Goal: Book appointment/travel/reservation

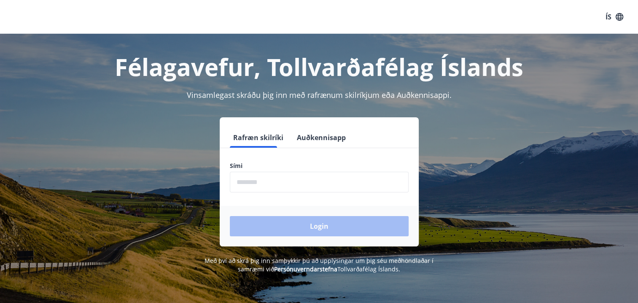
click at [256, 179] on input "phone" at bounding box center [319, 182] width 179 height 21
type input "********"
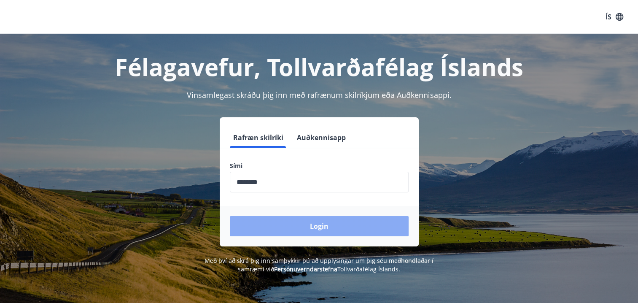
click at [331, 231] on button "Login" at bounding box center [319, 226] width 179 height 20
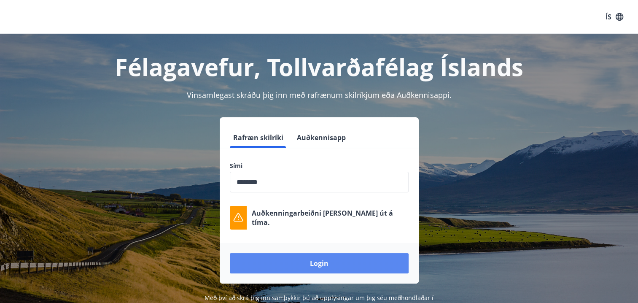
click at [370, 262] on button "Login" at bounding box center [319, 263] width 179 height 20
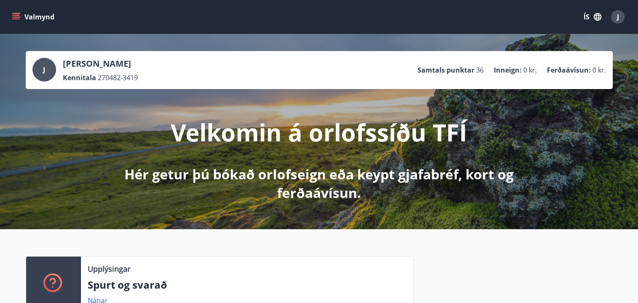
click at [20, 14] on icon "menu" at bounding box center [16, 17] width 8 height 8
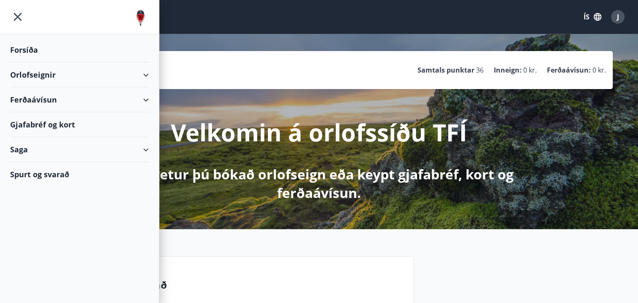
click at [59, 75] on div "Orlofseignir" at bounding box center [79, 74] width 139 height 25
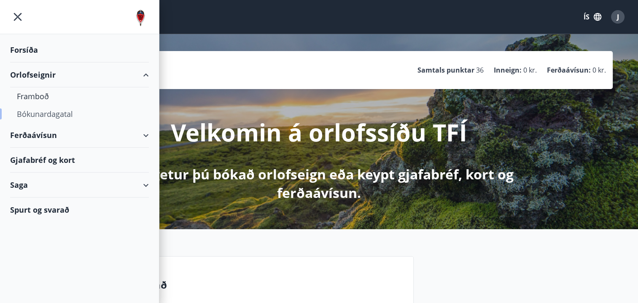
click at [42, 110] on div "Bókunardagatal" at bounding box center [79, 114] width 125 height 18
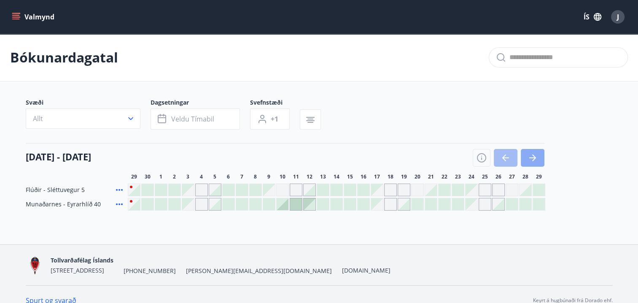
click at [531, 160] on icon "button" at bounding box center [532, 158] width 10 height 10
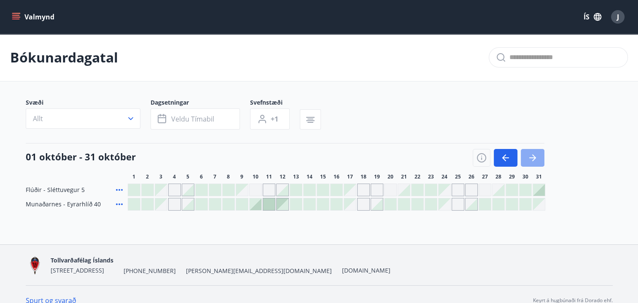
click at [531, 160] on icon "button" at bounding box center [532, 158] width 10 height 10
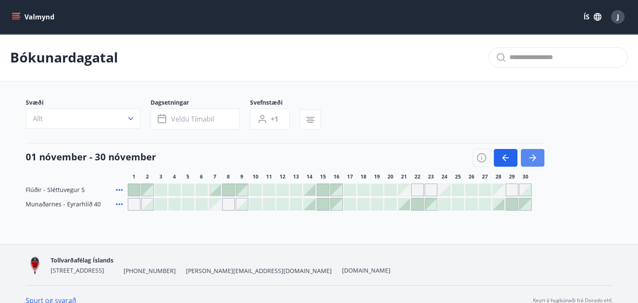
click at [531, 160] on icon "button" at bounding box center [532, 158] width 10 height 10
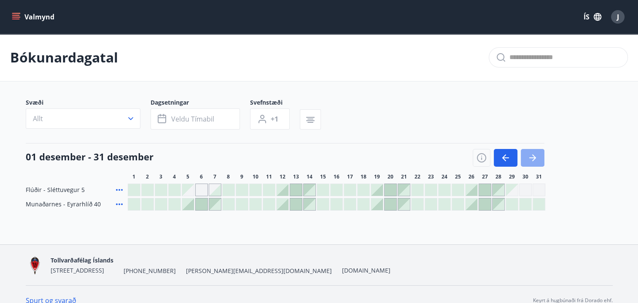
click at [531, 160] on icon "button" at bounding box center [532, 158] width 10 height 10
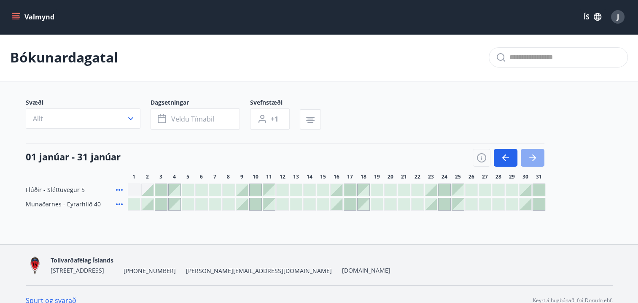
click at [531, 160] on icon "button" at bounding box center [532, 158] width 10 height 10
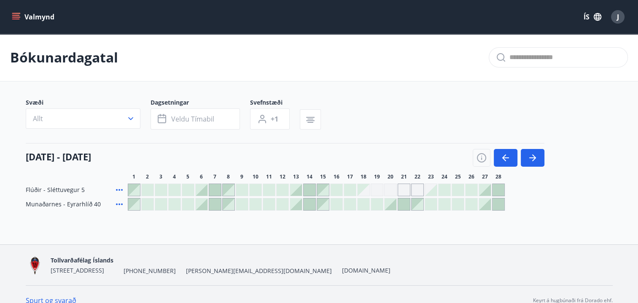
click at [216, 189] on div at bounding box center [215, 190] width 12 height 12
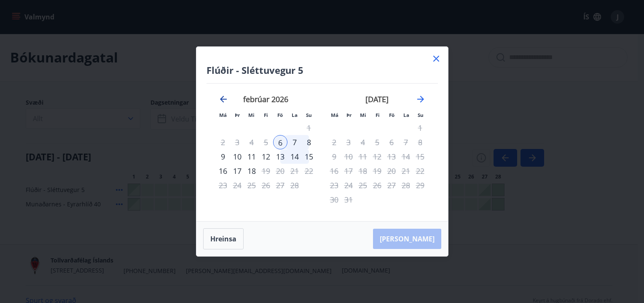
click at [221, 101] on icon "Move backward to switch to the previous month." at bounding box center [223, 99] width 10 height 10
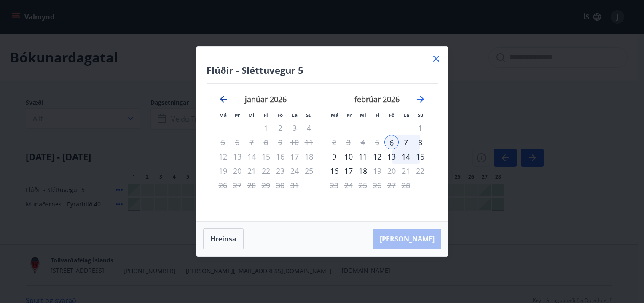
click at [221, 101] on icon "Move backward to switch to the previous month." at bounding box center [223, 99] width 10 height 10
click at [223, 101] on icon "Move backward to switch to the previous month." at bounding box center [223, 99] width 10 height 10
click at [434, 57] on icon at bounding box center [436, 59] width 6 height 6
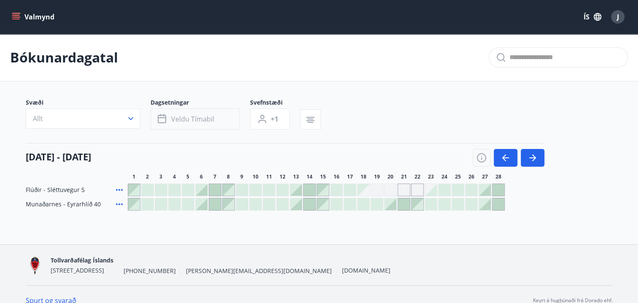
click at [207, 120] on span "Veldu tímabil" at bounding box center [192, 118] width 43 height 9
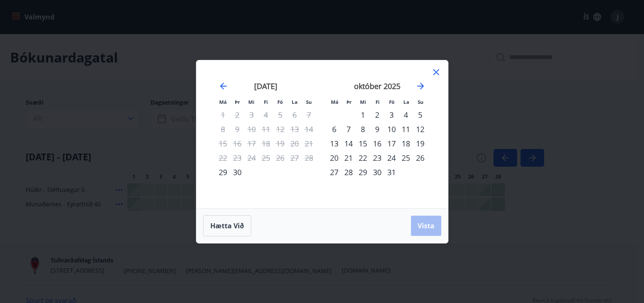
click at [435, 71] on icon at bounding box center [436, 72] width 6 height 6
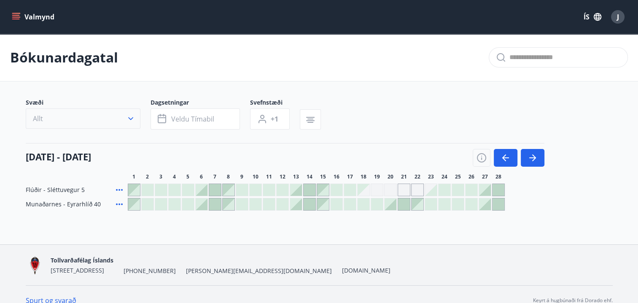
click at [134, 120] on icon "button" at bounding box center [130, 118] width 8 height 8
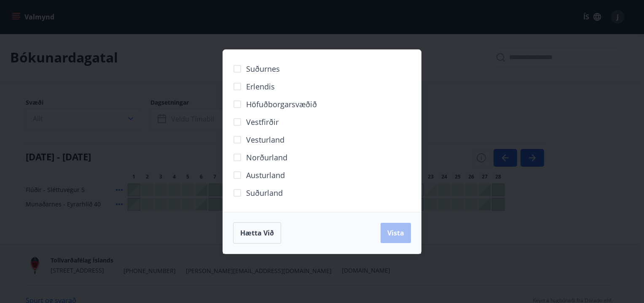
click at [546, 72] on div "Suðurnes Erlendis Höfuðborgarsvæðið [GEOGRAPHIC_DATA] [GEOGRAPHIC_DATA] [GEOGRA…" at bounding box center [322, 151] width 644 height 303
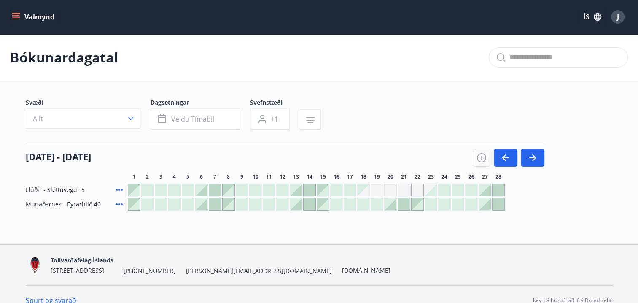
click at [17, 20] on icon "menu" at bounding box center [16, 17] width 8 height 8
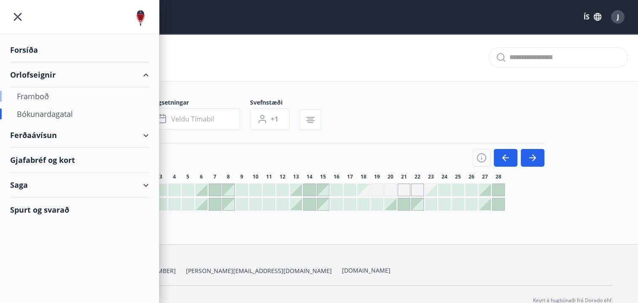
click at [39, 95] on div "Framboð" at bounding box center [79, 96] width 125 height 18
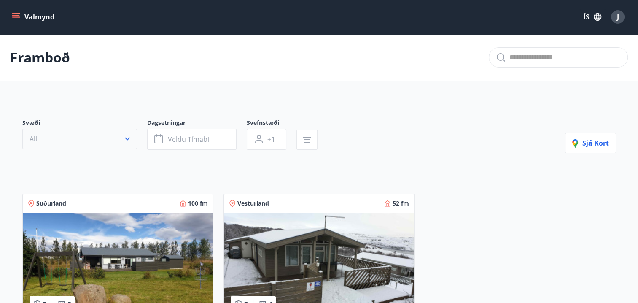
click at [123, 141] on icon "button" at bounding box center [127, 138] width 8 height 8
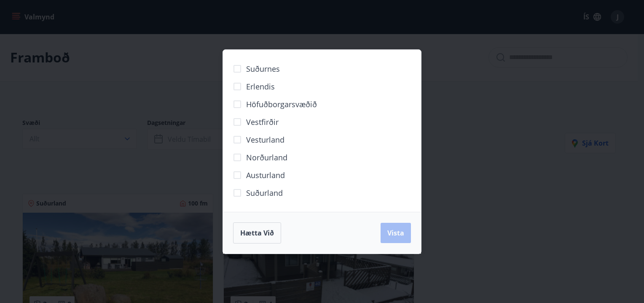
click at [577, 140] on div "Suðurnes Erlendis Höfuðborgarsvæðið [GEOGRAPHIC_DATA] [GEOGRAPHIC_DATA] [GEOGRA…" at bounding box center [322, 151] width 644 height 303
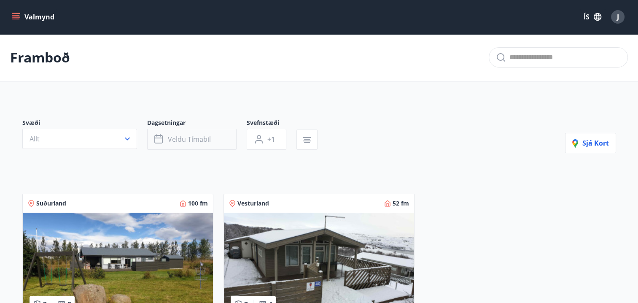
click at [175, 144] on button "Veldu tímabil" at bounding box center [191, 139] width 89 height 21
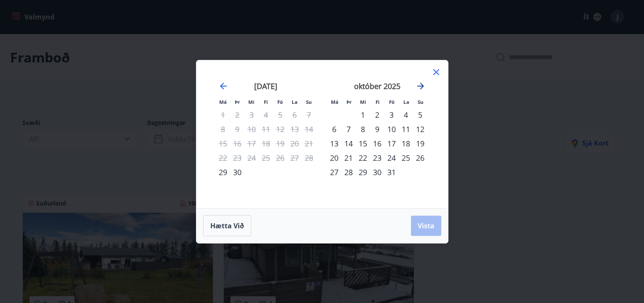
click at [419, 86] on icon "Move forward to switch to the next month." at bounding box center [421, 86] width 10 height 10
click at [437, 72] on icon at bounding box center [436, 72] width 6 height 6
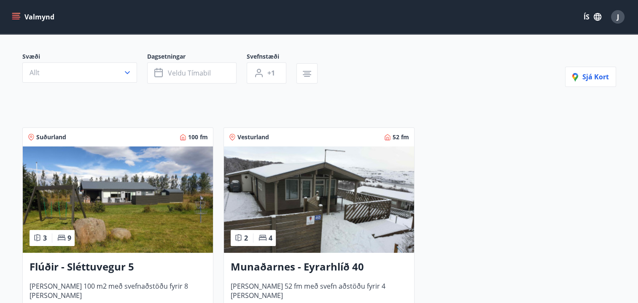
scroll to position [169, 0]
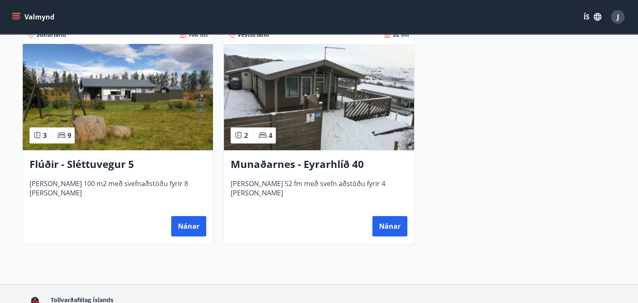
click at [66, 164] on h3 "Flúðir - Sléttuvegur 5" at bounding box center [118, 164] width 177 height 15
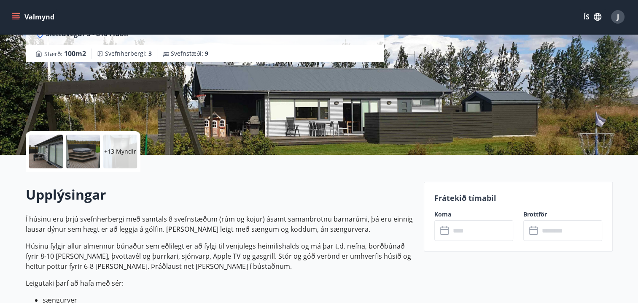
scroll to position [169, 0]
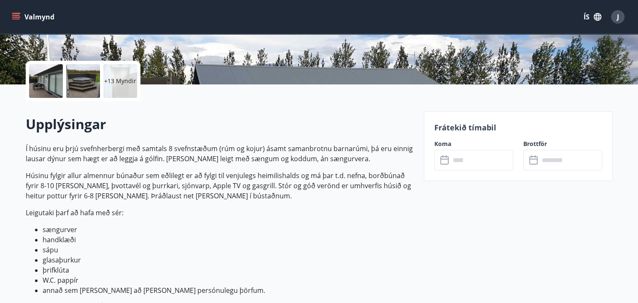
click at [484, 162] on input "text" at bounding box center [481, 160] width 63 height 21
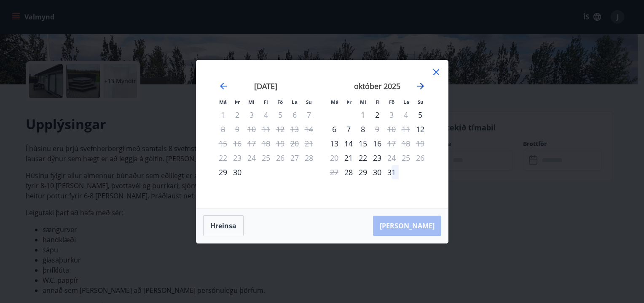
click at [422, 88] on icon "Move forward to switch to the next month." at bounding box center [421, 86] width 10 height 10
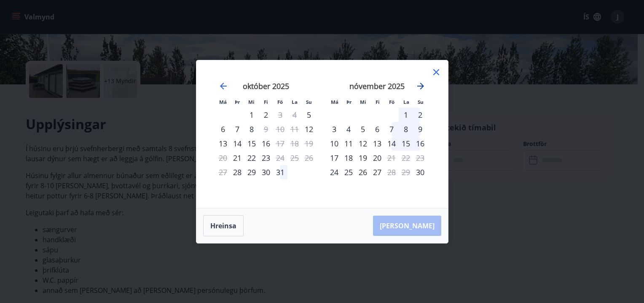
click at [421, 88] on icon "Move forward to switch to the next month." at bounding box center [420, 86] width 7 height 7
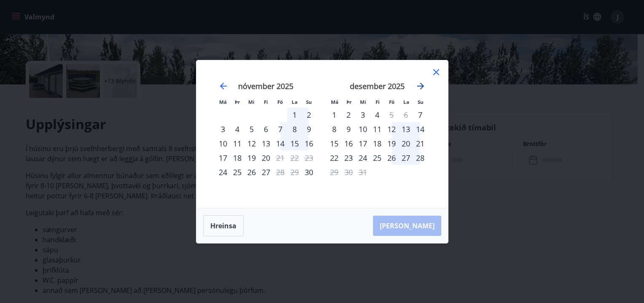
click at [423, 85] on icon "Move forward to switch to the next month." at bounding box center [420, 86] width 7 height 7
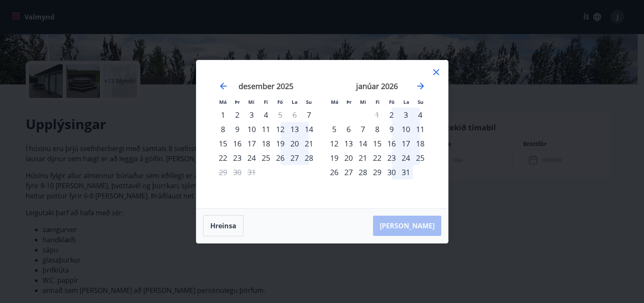
click at [435, 74] on icon at bounding box center [436, 72] width 10 height 10
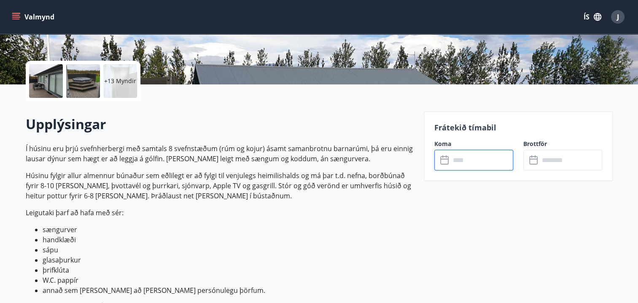
scroll to position [0, 0]
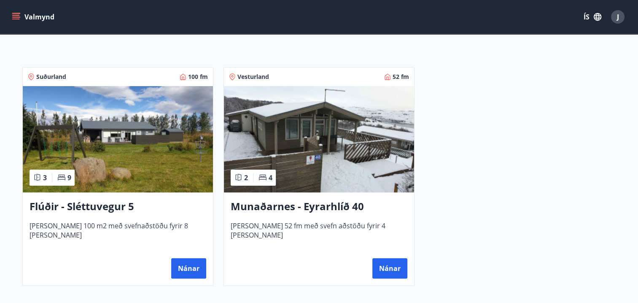
click at [328, 138] on img at bounding box center [319, 139] width 190 height 106
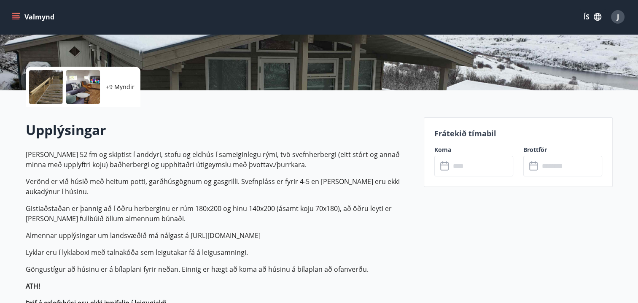
scroll to position [169, 0]
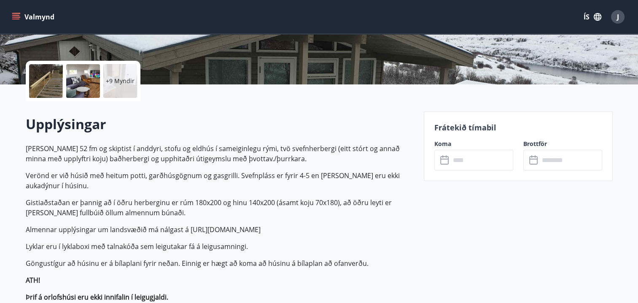
click at [483, 162] on input "text" at bounding box center [481, 160] width 63 height 21
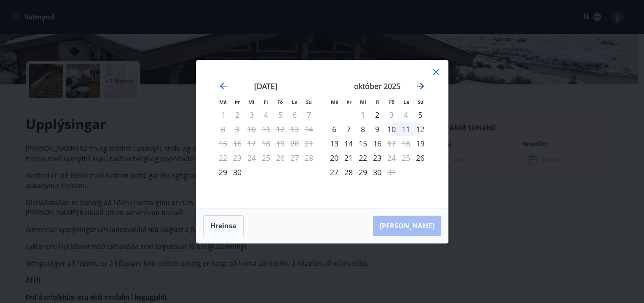
click at [419, 85] on icon "Move forward to switch to the next month." at bounding box center [421, 86] width 10 height 10
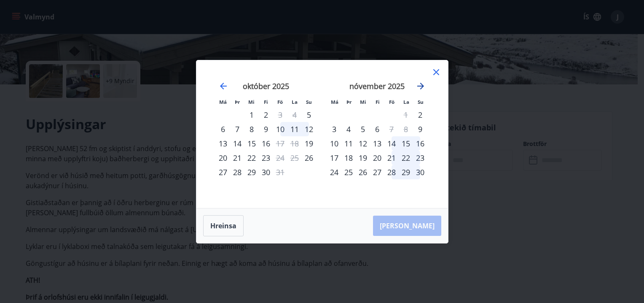
click at [422, 83] on icon "Move forward to switch to the next month." at bounding box center [421, 86] width 10 height 10
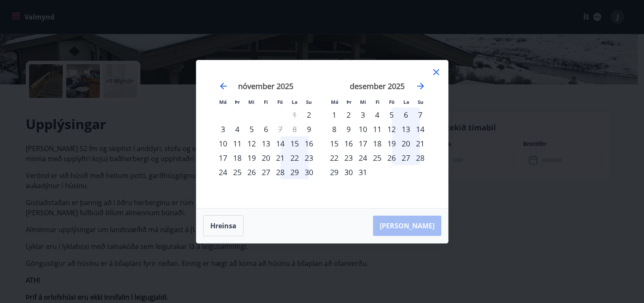
click at [434, 72] on icon at bounding box center [436, 72] width 10 height 10
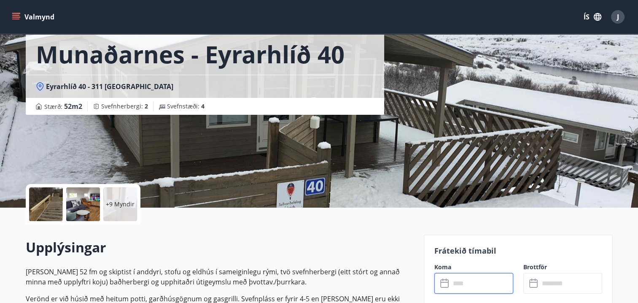
scroll to position [42, 0]
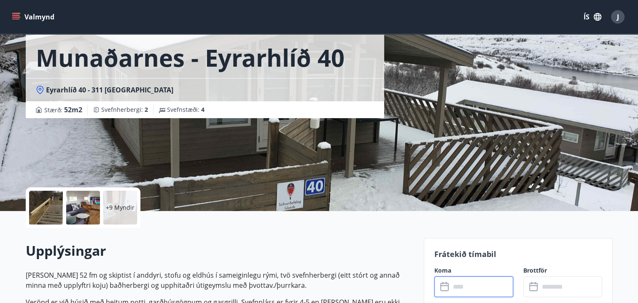
click at [501, 287] on input "text" at bounding box center [481, 286] width 63 height 21
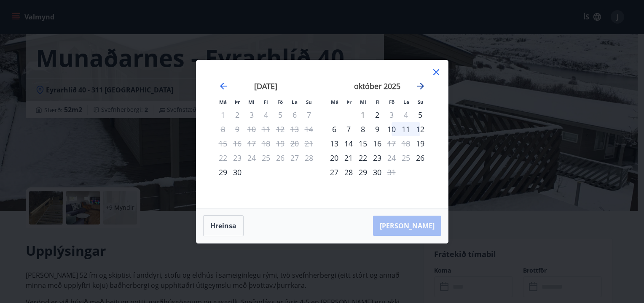
click at [421, 84] on icon "Move forward to switch to the next month." at bounding box center [420, 86] width 7 height 7
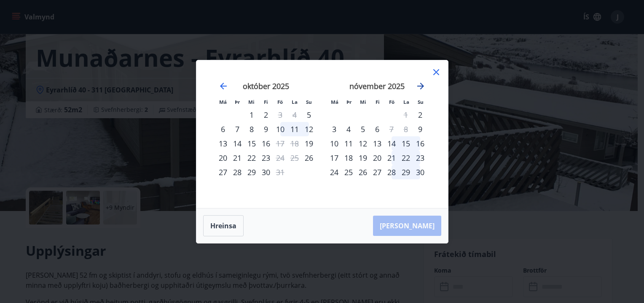
click at [421, 84] on icon "Move forward to switch to the next month." at bounding box center [420, 86] width 7 height 7
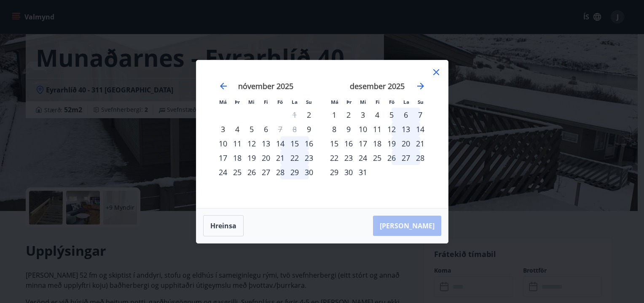
click at [392, 129] on div "12" at bounding box center [391, 129] width 14 height 14
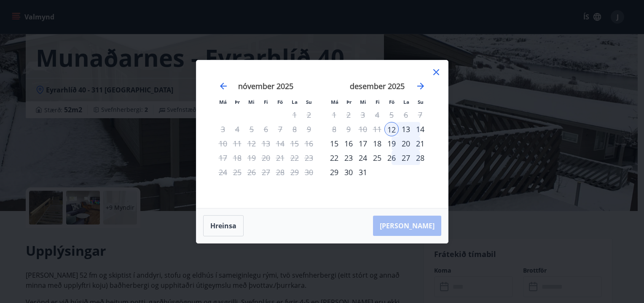
click at [391, 128] on div "12" at bounding box center [391, 129] width 14 height 14
click at [422, 129] on div "14" at bounding box center [420, 129] width 14 height 14
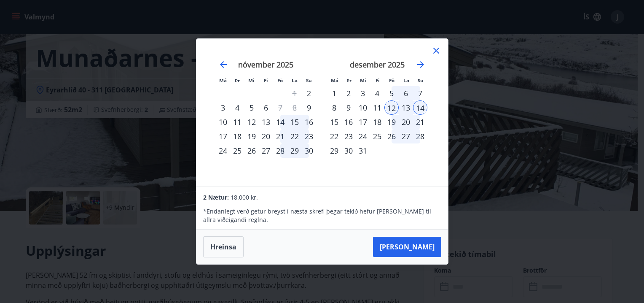
click at [432, 50] on icon at bounding box center [436, 51] width 10 height 10
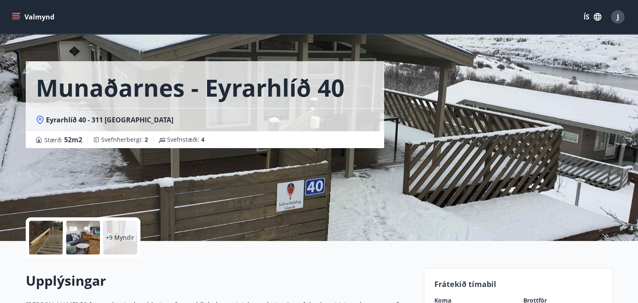
scroll to position [0, 0]
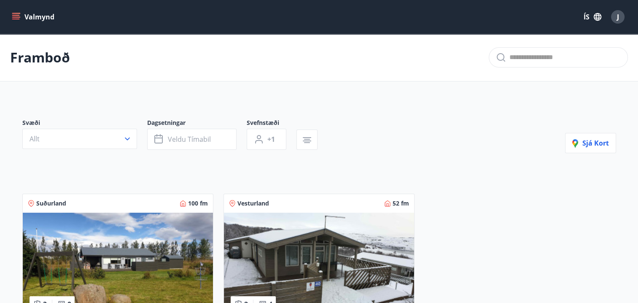
click at [157, 258] on img at bounding box center [118, 265] width 190 height 106
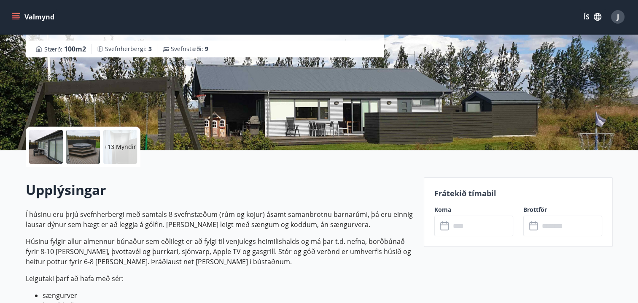
scroll to position [211, 0]
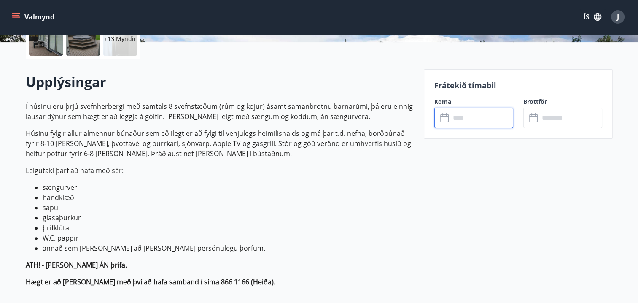
click at [475, 120] on input "text" at bounding box center [481, 117] width 63 height 21
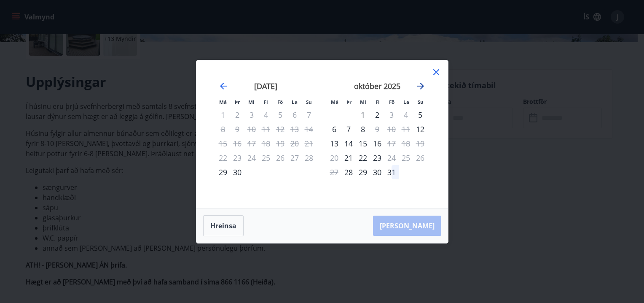
click at [423, 87] on icon "Move forward to switch to the next month." at bounding box center [421, 86] width 10 height 10
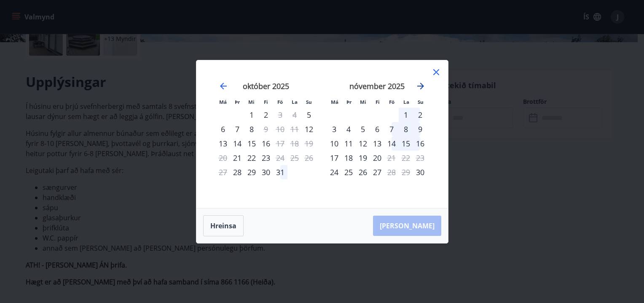
click at [423, 87] on icon "Move forward to switch to the next month." at bounding box center [421, 86] width 10 height 10
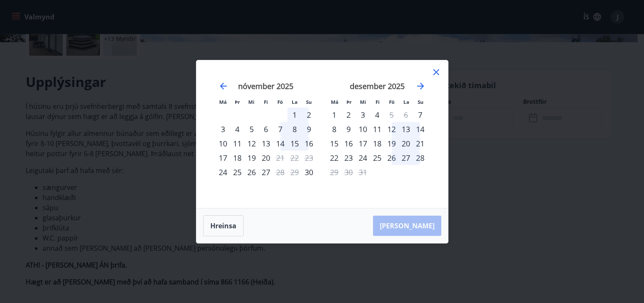
drag, startPoint x: 393, startPoint y: 142, endPoint x: 413, endPoint y: 148, distance: 20.3
click at [393, 142] on div "19" at bounding box center [391, 143] width 14 height 14
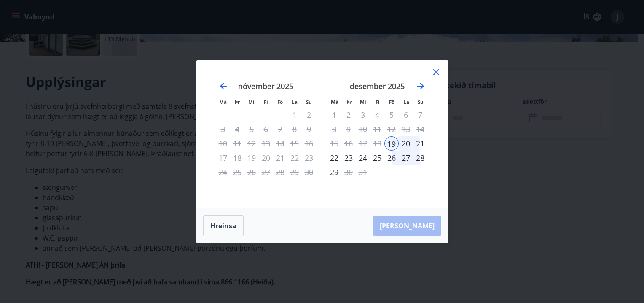
click at [421, 140] on div "21" at bounding box center [420, 143] width 14 height 14
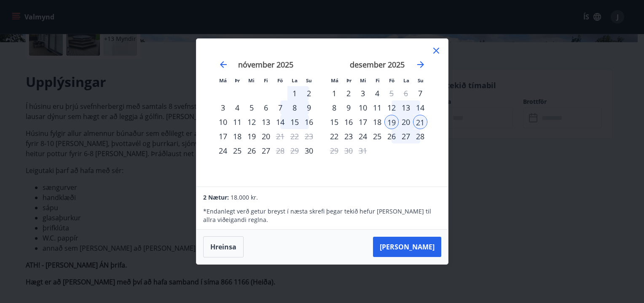
click at [434, 51] on icon at bounding box center [436, 51] width 10 height 10
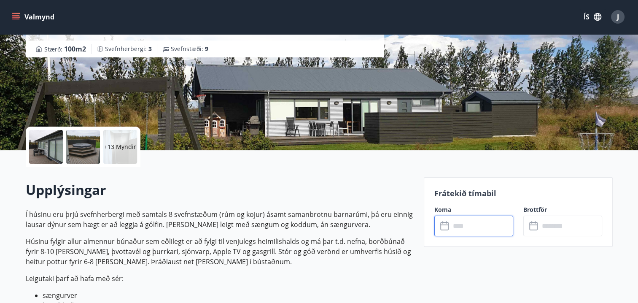
scroll to position [84, 0]
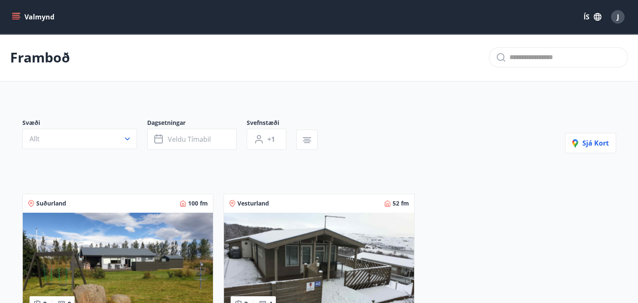
click at [342, 242] on img at bounding box center [319, 265] width 190 height 106
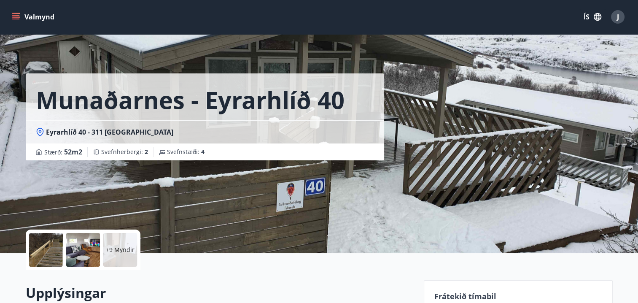
click at [40, 251] on div at bounding box center [46, 250] width 34 height 34
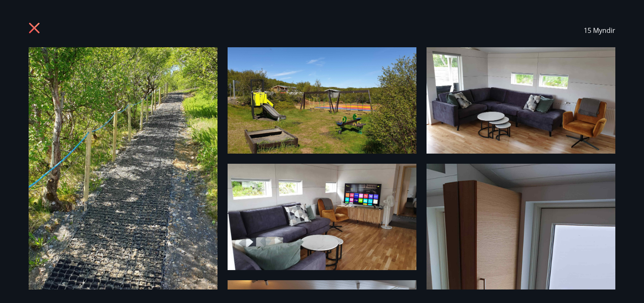
click at [366, 100] on img at bounding box center [322, 100] width 189 height 106
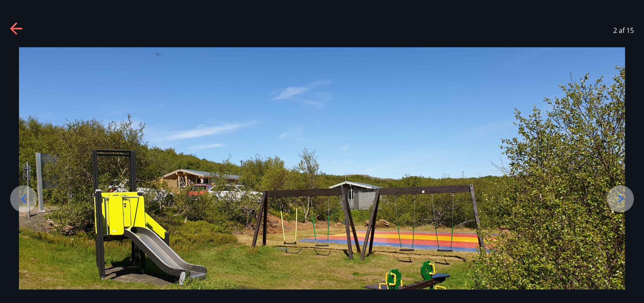
click at [616, 194] on icon at bounding box center [620, 198] width 13 height 13
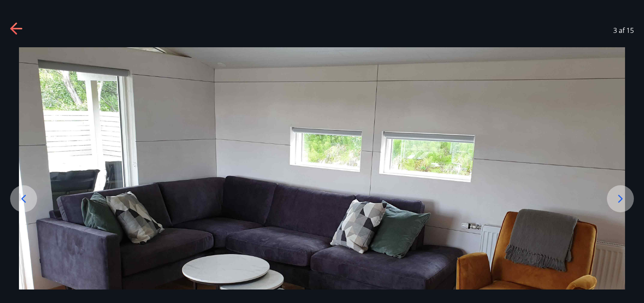
click at [620, 201] on icon at bounding box center [620, 199] width 5 height 8
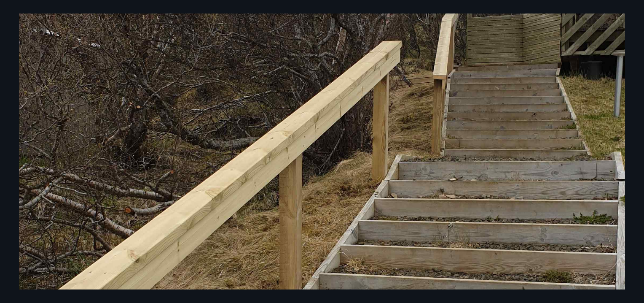
scroll to position [253, 0]
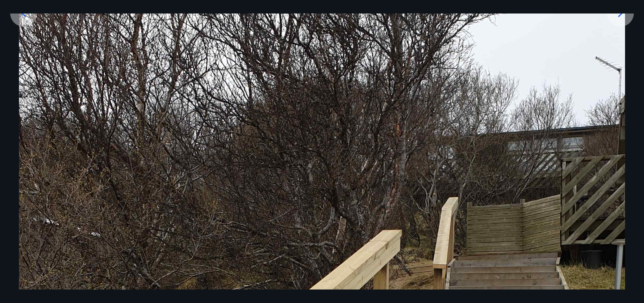
scroll to position [84, 0]
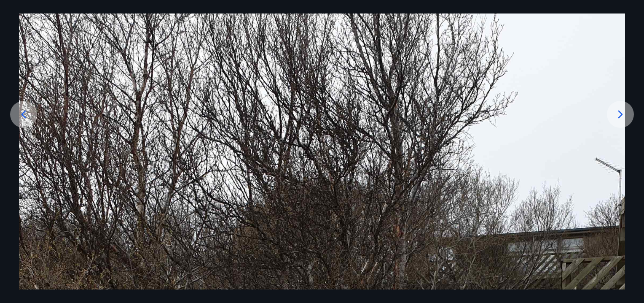
click at [628, 115] on div at bounding box center [620, 114] width 27 height 27
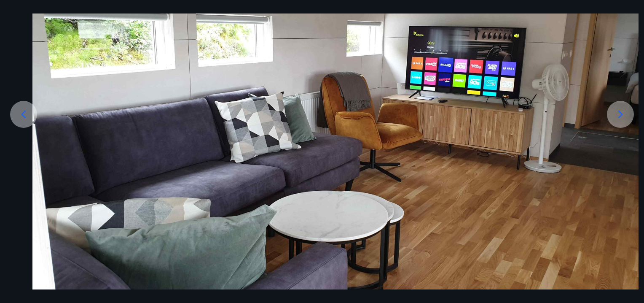
drag, startPoint x: 513, startPoint y: 156, endPoint x: 588, endPoint y: 159, distance: 75.5
click at [588, 159] on img at bounding box center [335, 133] width 606 height 341
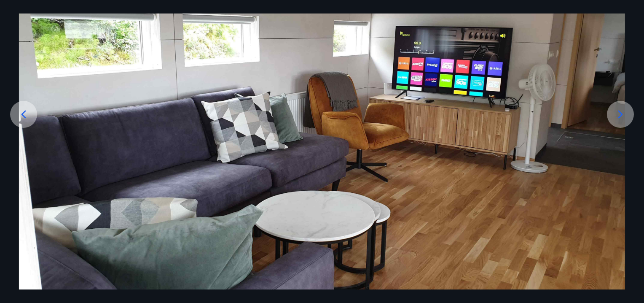
click at [624, 112] on icon at bounding box center [620, 113] width 13 height 13
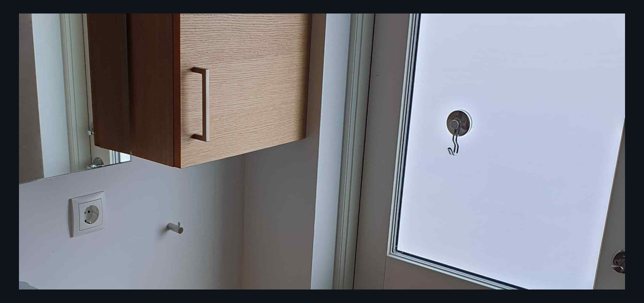
scroll to position [245, 0]
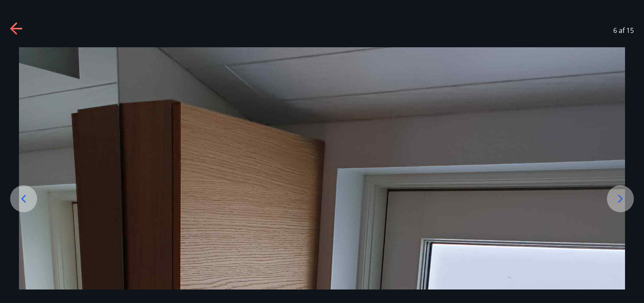
click at [626, 194] on icon at bounding box center [620, 198] width 13 height 13
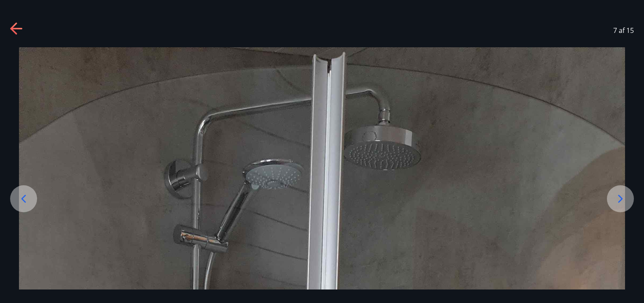
click at [619, 202] on icon at bounding box center [620, 199] width 5 height 8
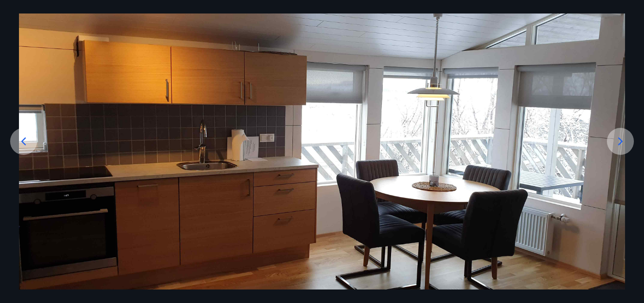
scroll to position [99, 0]
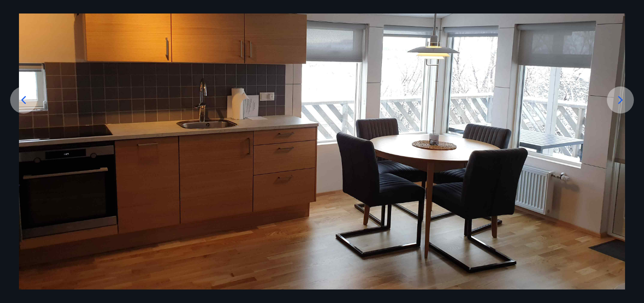
click at [622, 99] on icon at bounding box center [620, 100] width 5 height 8
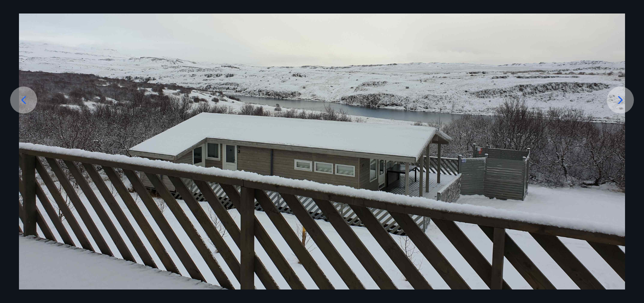
click at [622, 99] on icon at bounding box center [620, 100] width 5 height 8
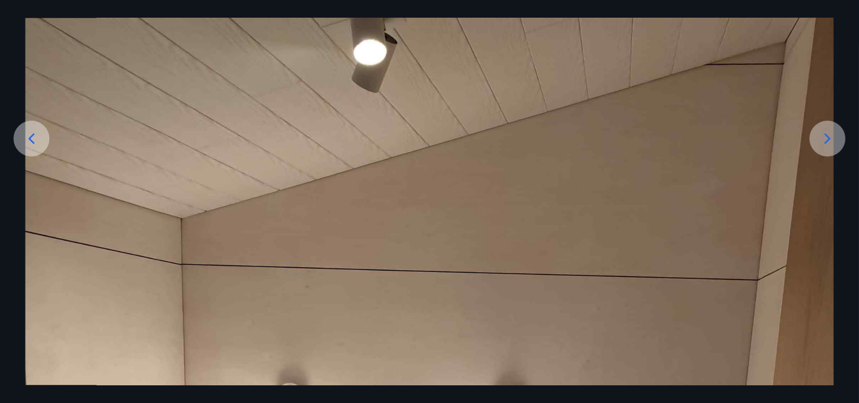
scroll to position [14, 0]
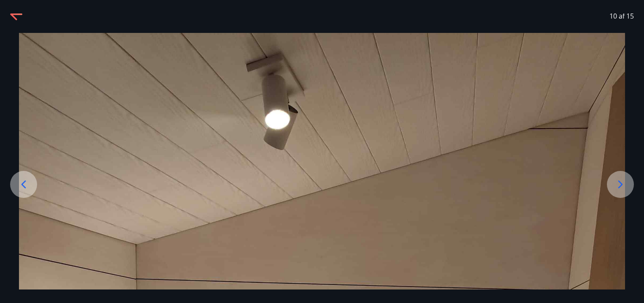
click at [622, 184] on icon at bounding box center [620, 184] width 5 height 8
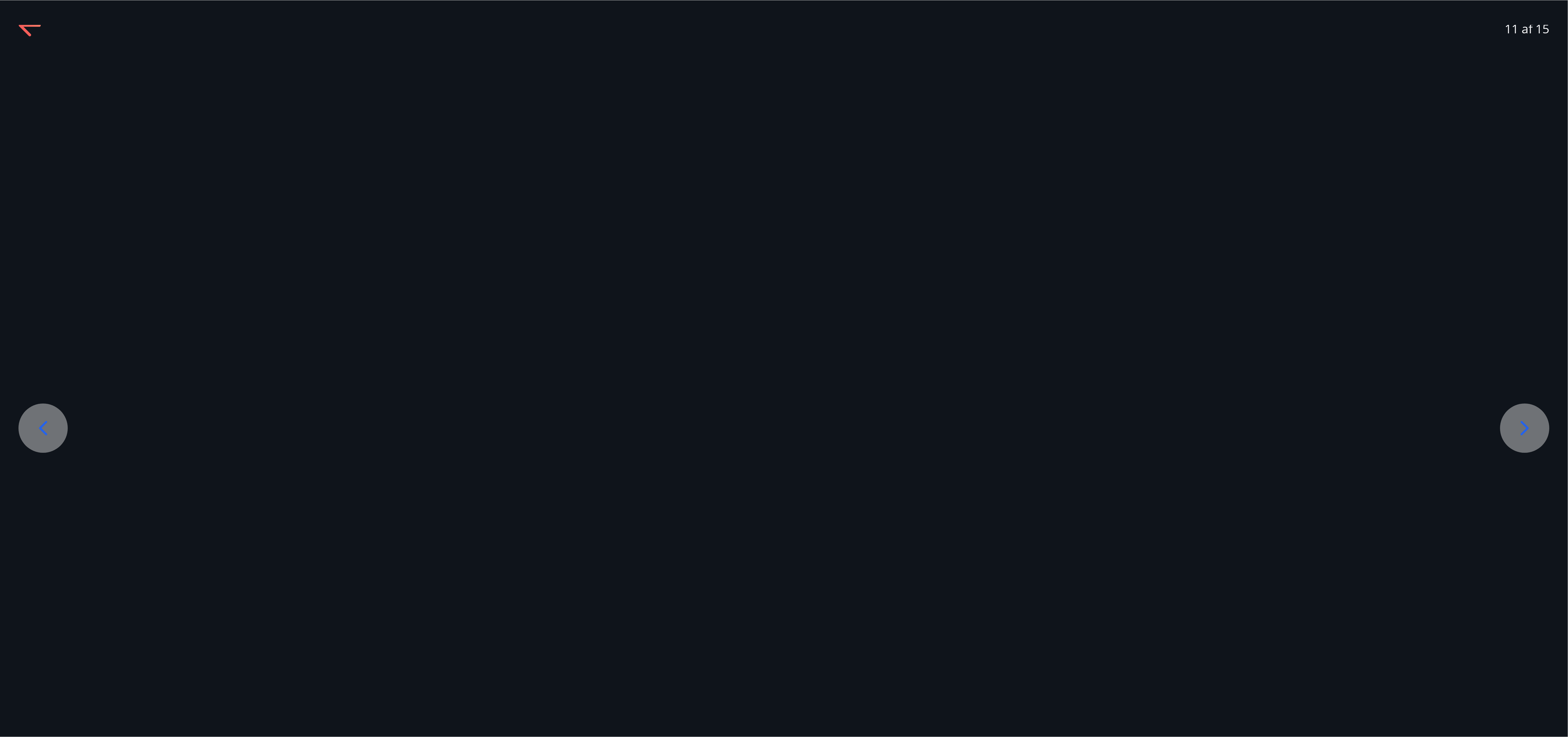
scroll to position [0, 0]
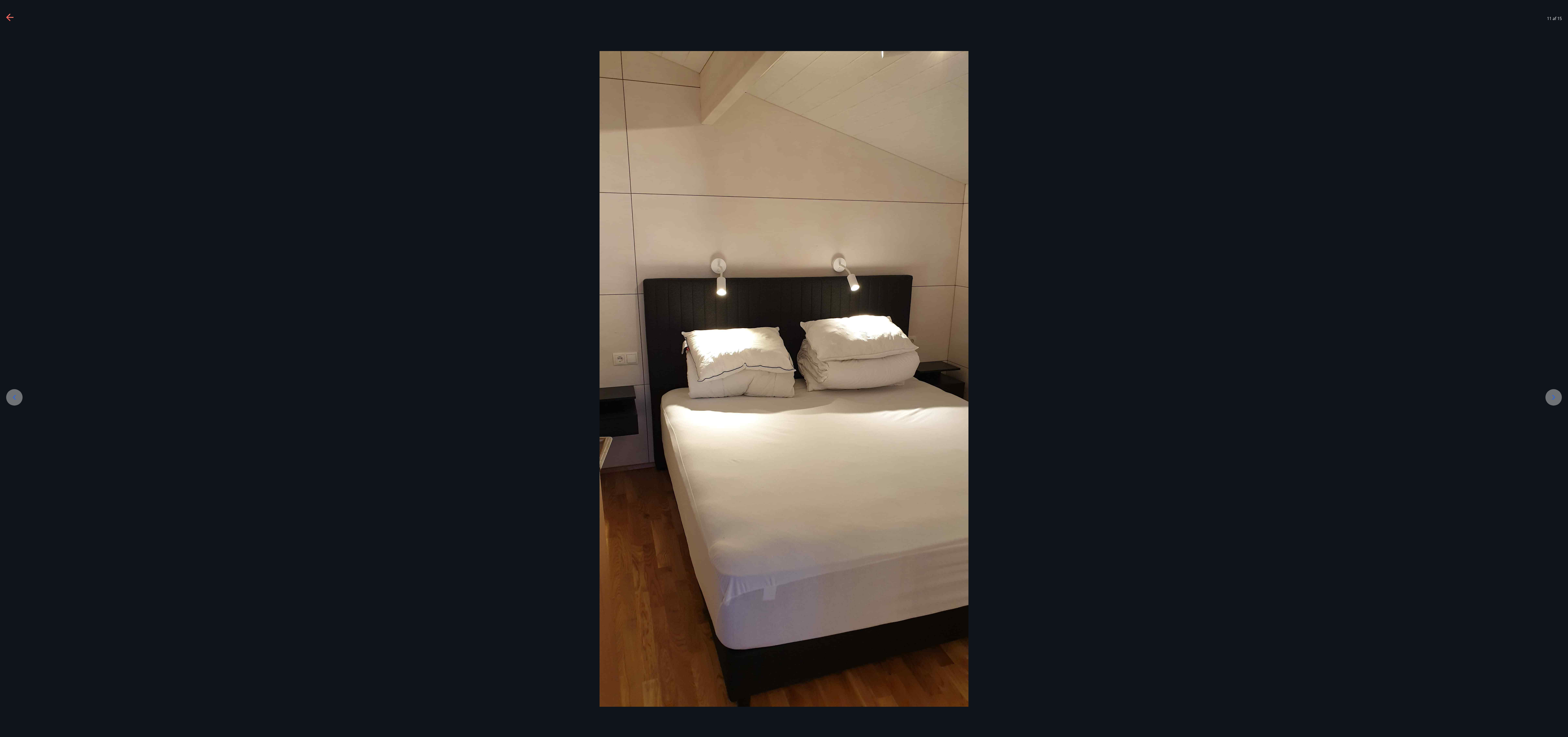
click at [12, 184] on div at bounding box center [14, 397] width 16 height 16
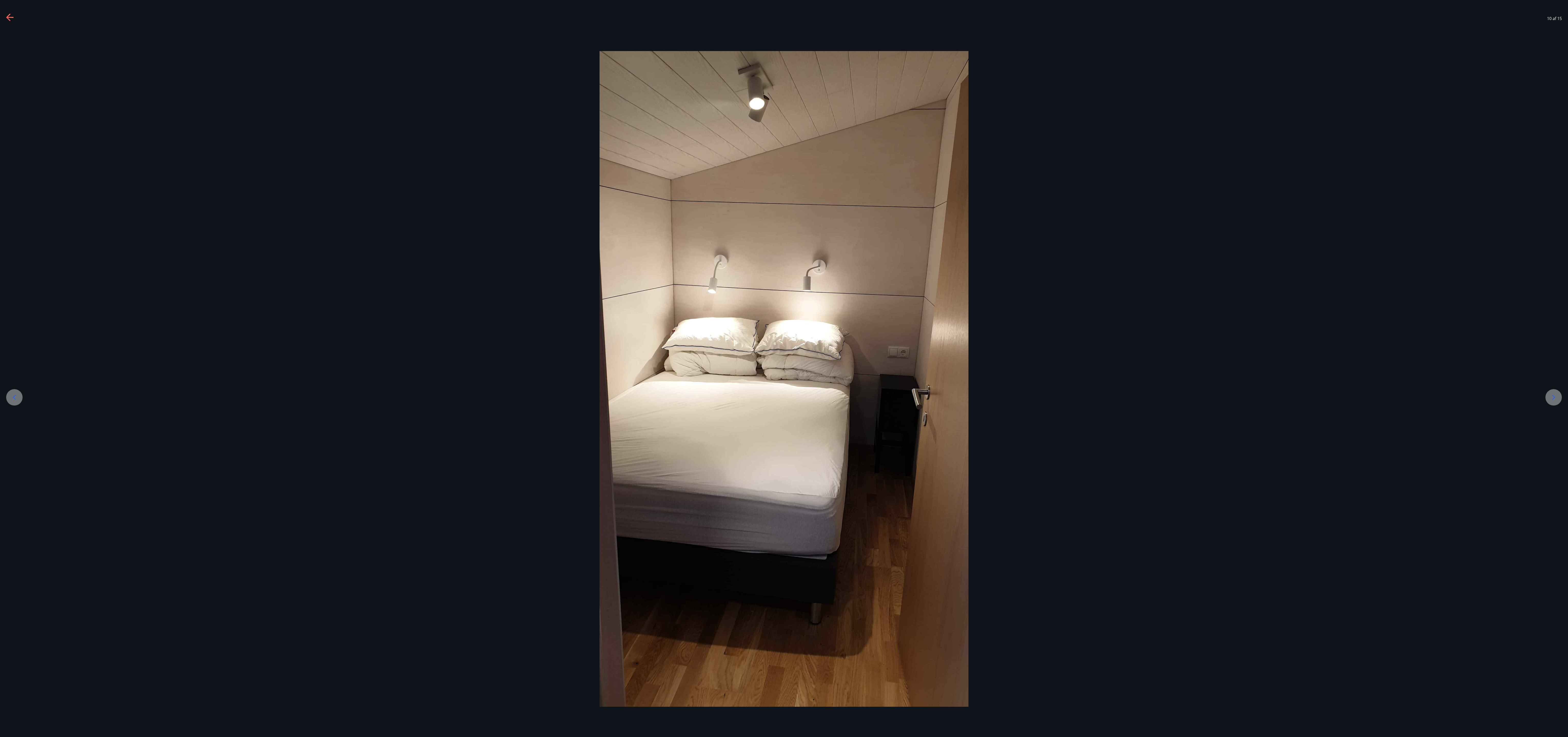
click at [392, 184] on div at bounding box center [1553, 397] width 16 height 16
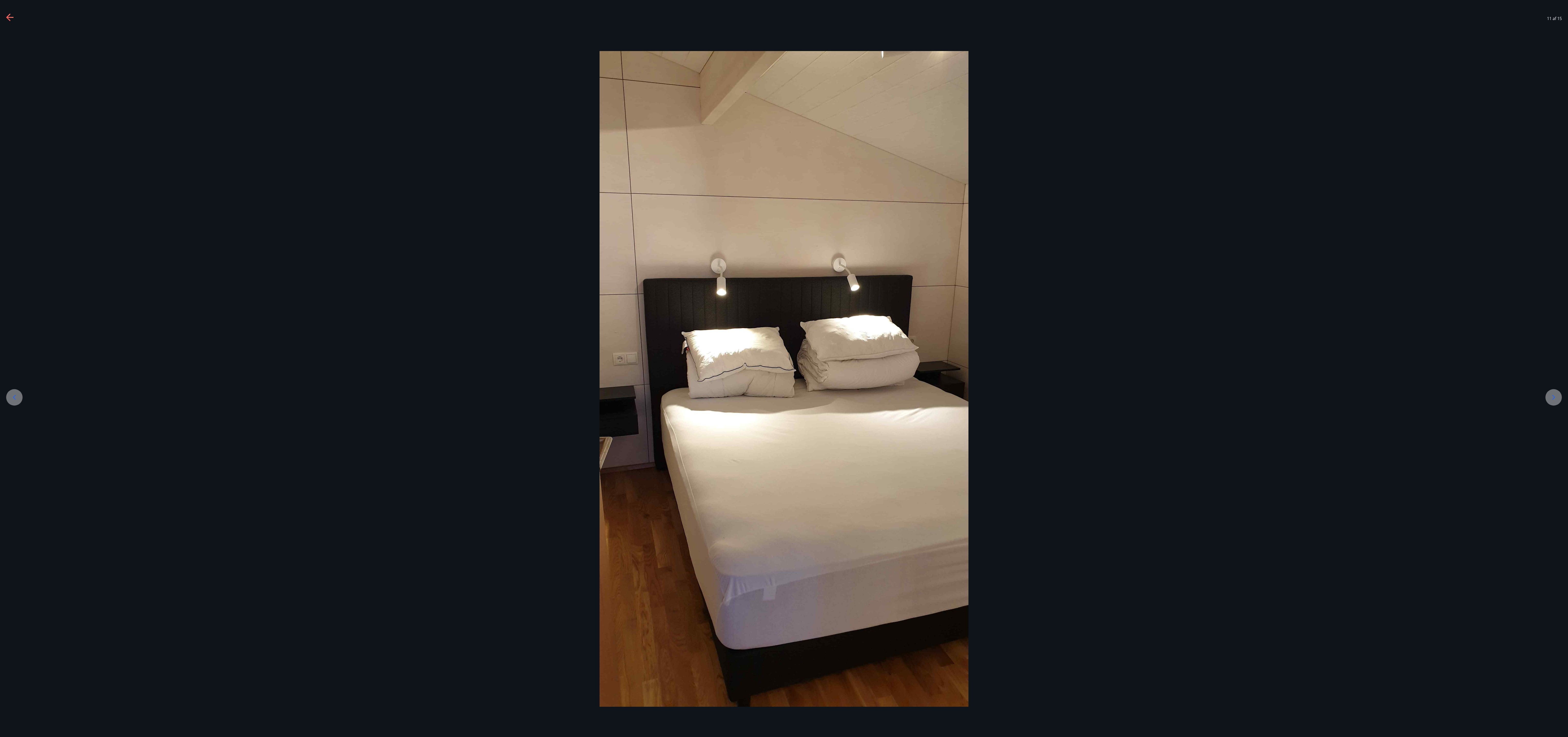
click at [392, 184] on div at bounding box center [1553, 397] width 16 height 16
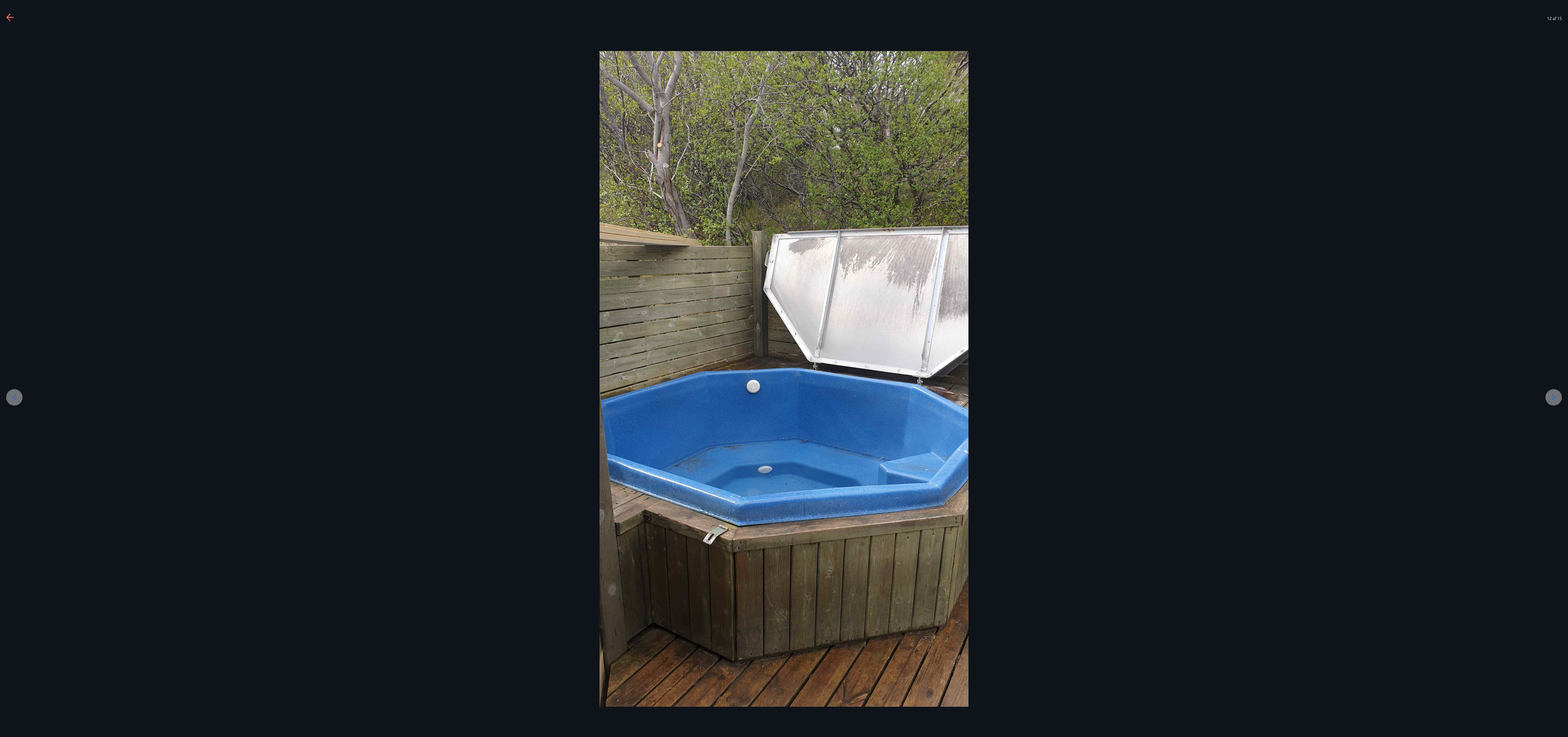
click at [392, 184] on div at bounding box center [784, 379] width 1568 height 655
click at [392, 184] on icon at bounding box center [1553, 397] width 8 height 8
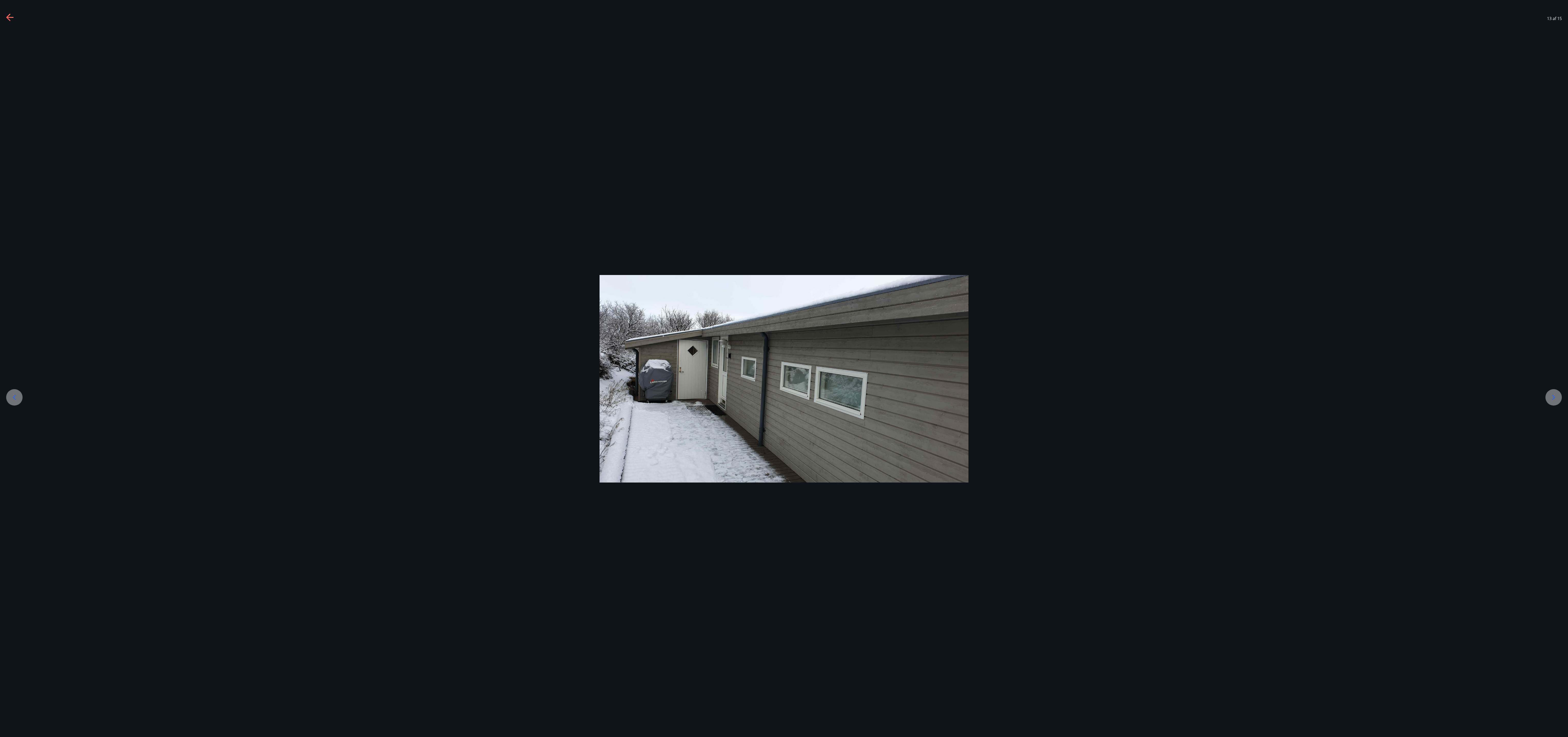
click at [21, 184] on div at bounding box center [784, 379] width 1568 height 208
click at [17, 184] on icon at bounding box center [14, 397] width 8 height 8
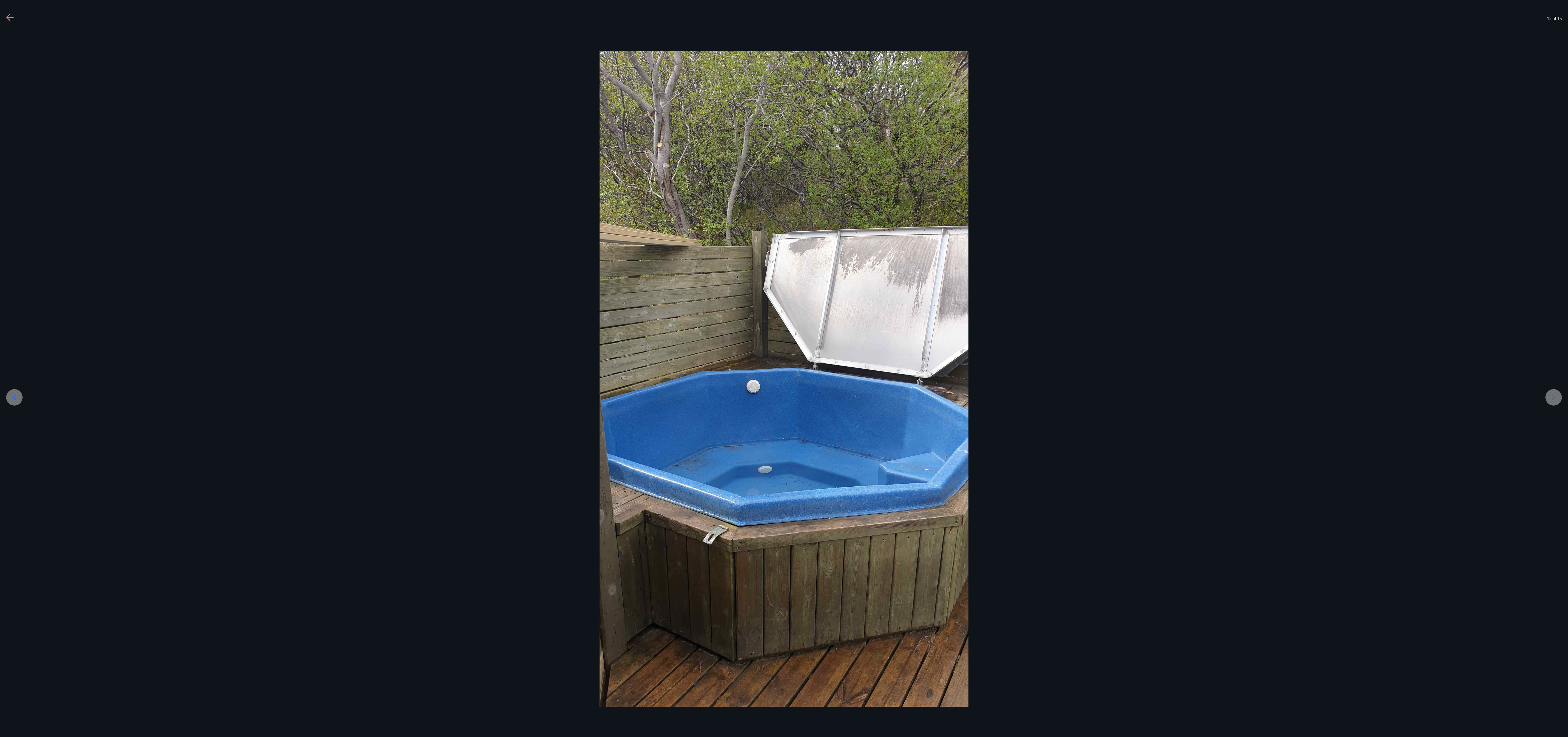
click at [17, 184] on icon at bounding box center [14, 397] width 8 height 8
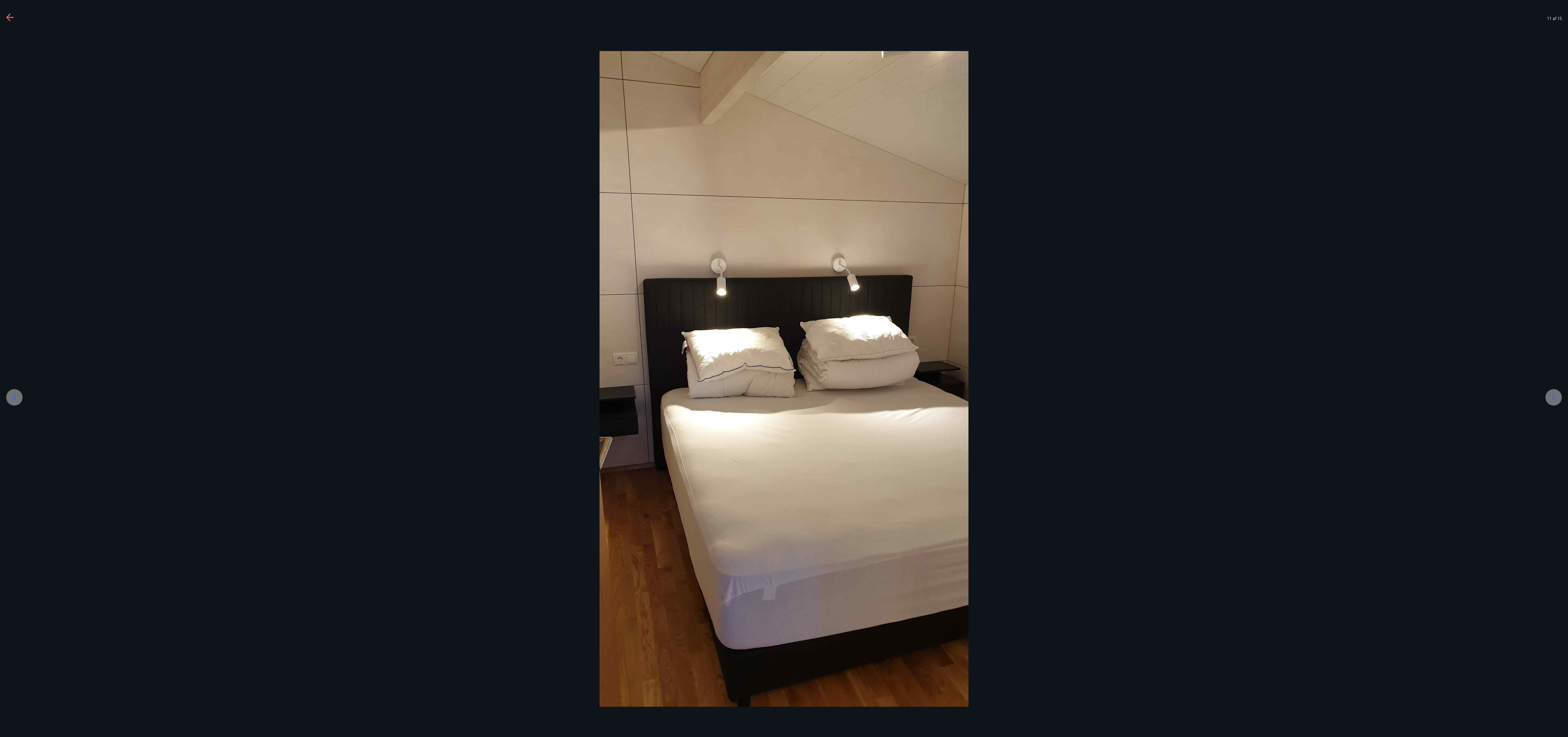
click at [17, 184] on icon at bounding box center [14, 397] width 8 height 8
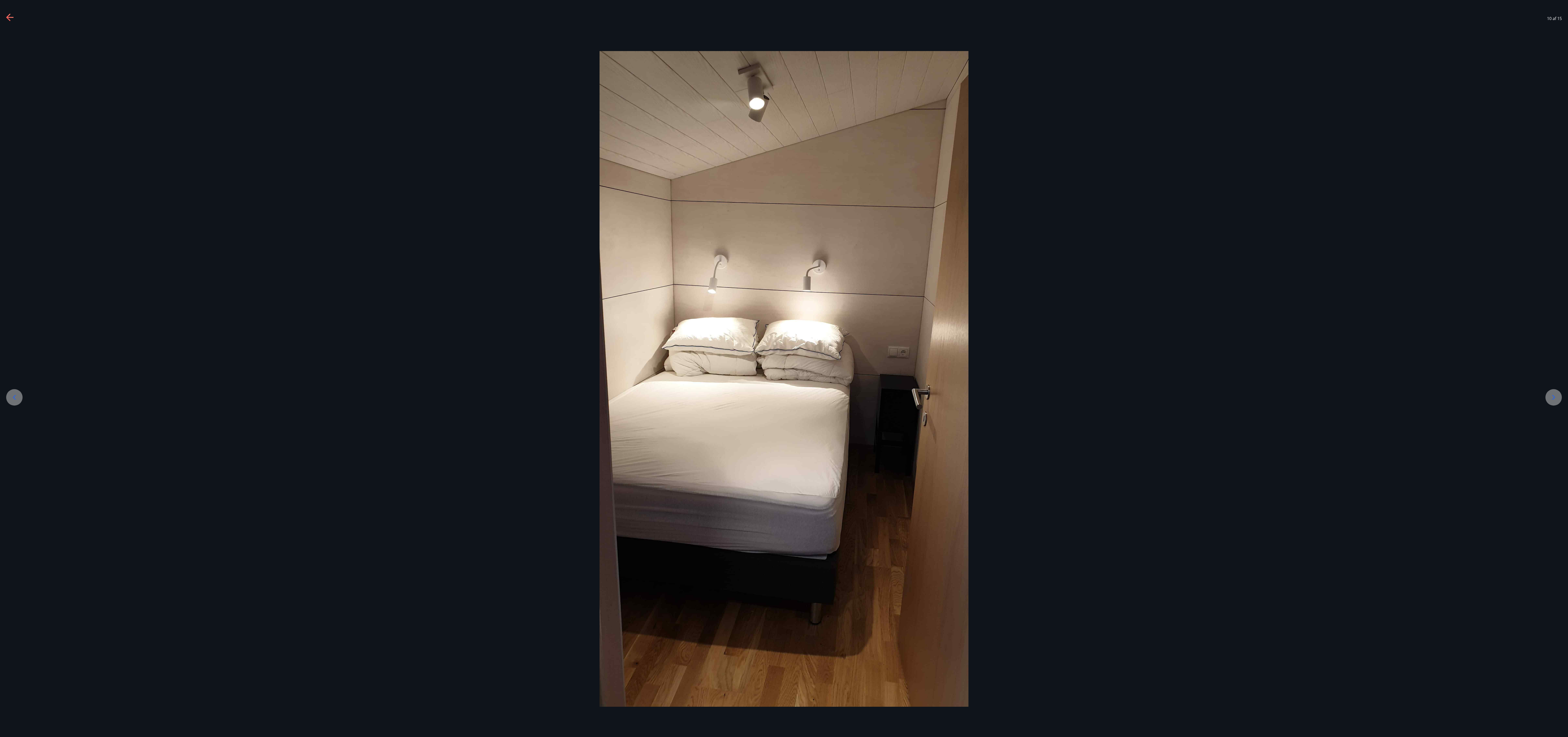
click at [17, 184] on icon at bounding box center [14, 397] width 8 height 8
